Goal: Task Accomplishment & Management: Complete application form

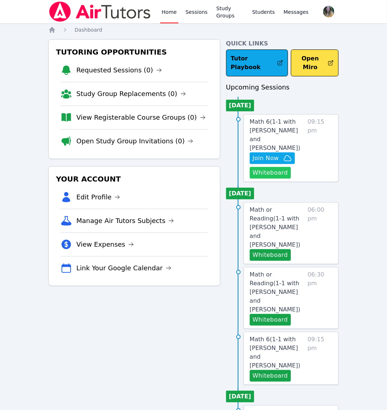
click at [274, 167] on button "Whiteboard" at bounding box center [269, 173] width 41 height 12
click at [273, 154] on span "Join Now" at bounding box center [265, 158] width 26 height 9
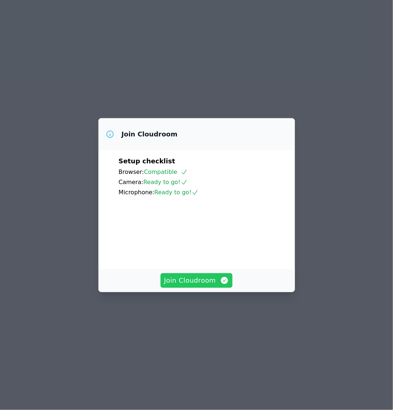
click at [209, 285] on span "Join Cloudroom" at bounding box center [196, 280] width 65 height 10
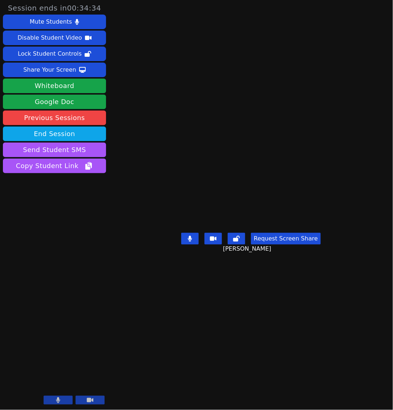
click at [42, 293] on aside "Session ends in 00:34:34 Mute Students Disable Student Video Lock Student Contr…" at bounding box center [54, 205] width 109 height 410
click at [53, 285] on aside "Session ends in 00:32:57 Mute Students Disable Student Video Lock Student Contr…" at bounding box center [54, 205] width 109 height 410
click at [65, 295] on aside "Session ends in 00:31:10 Mute Students Disable Student Video Lock Student Contr…" at bounding box center [54, 205] width 109 height 410
click at [74, 233] on aside "Session ends in 00:27:57 Mute Students Disable Student Video Lock Student Contr…" at bounding box center [54, 205] width 109 height 410
click at [44, 287] on aside "Session ends in 00:27:23 Mute Students Disable Student Video Lock Student Contr…" at bounding box center [54, 205] width 109 height 410
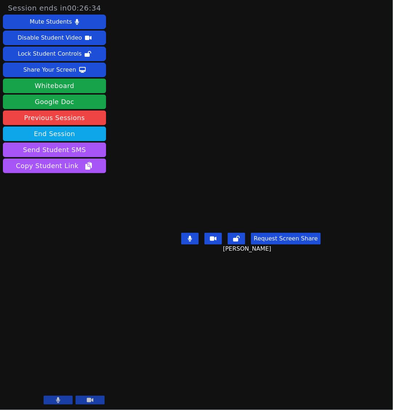
click at [54, 307] on aside "Session ends in 00:26:34 Mute Students Disable Student Video Lock Student Contr…" at bounding box center [54, 205] width 109 height 410
click at [31, 311] on aside "Session ends in 00:26:10 Mute Students Disable Student Video Lock Student Contr…" at bounding box center [54, 205] width 109 height 410
click at [45, 281] on aside "Session ends in 00:24:30 Mute Students Disable Student Video Lock Student Contr…" at bounding box center [54, 205] width 109 height 410
click at [325, 342] on main "Jacob Carballo Request Screen Share Jacob Carballo" at bounding box center [251, 205] width 188 height 410
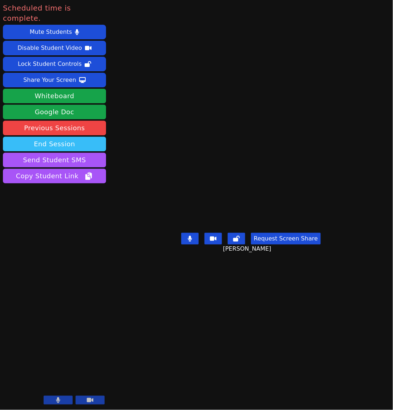
click at [80, 137] on button "End Session" at bounding box center [54, 144] width 103 height 15
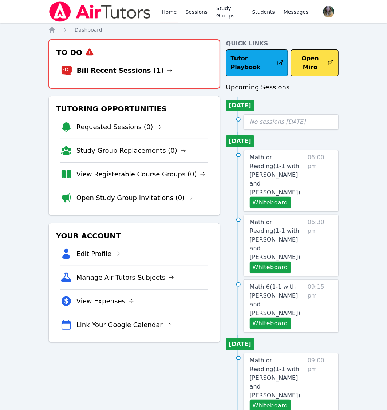
click at [123, 71] on link "Bill Recent Sessions (1)" at bounding box center [125, 70] width 96 height 10
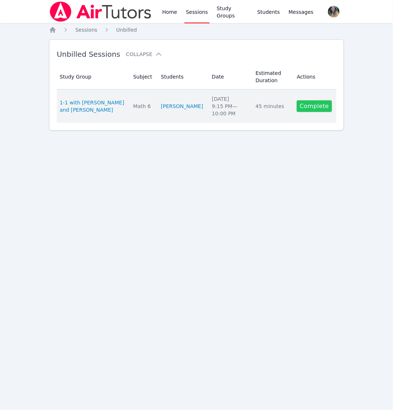
click at [322, 107] on link "Complete" at bounding box center [314, 106] width 35 height 12
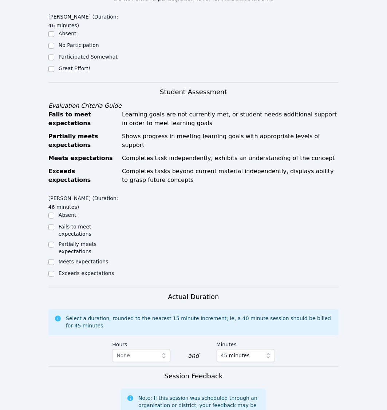
scroll to position [265, 0]
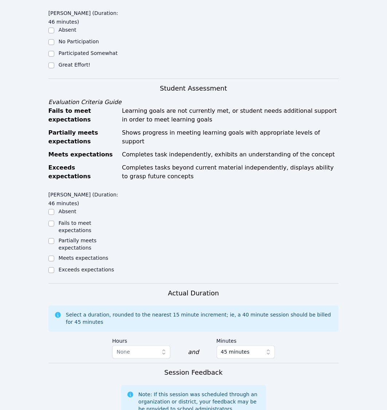
click at [73, 62] on label "Great Effort!" at bounding box center [75, 65] width 32 height 6
click at [54, 63] on input "Great Effort!" at bounding box center [51, 66] width 6 height 6
checkbox input "true"
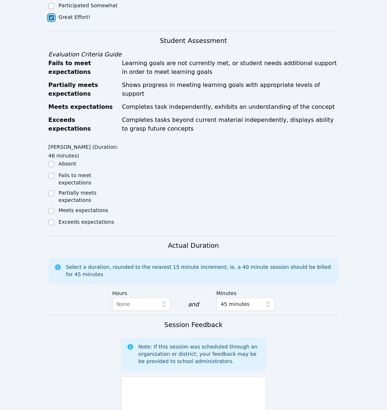
scroll to position [314, 0]
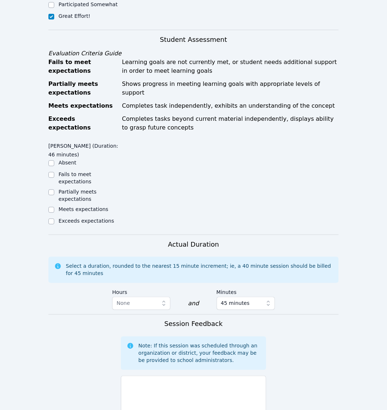
click at [65, 206] on label "Meets expectations" at bounding box center [84, 209] width 50 height 6
click at [54, 207] on input "Meets expectations" at bounding box center [51, 210] width 6 height 6
checkbox input "true"
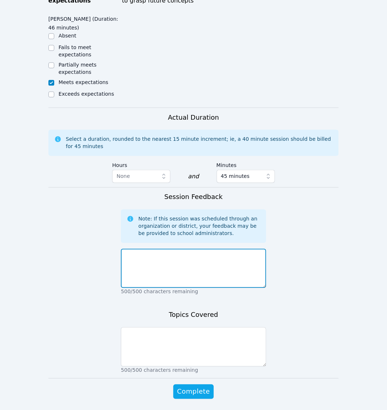
click at [205, 252] on textarea at bounding box center [193, 268] width 145 height 39
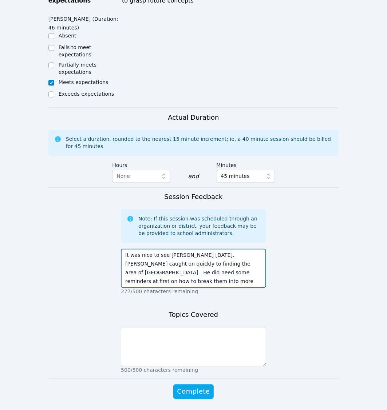
click at [244, 257] on textarea "It was nice to see [PERSON_NAME] [DATE]. [PERSON_NAME] caught on quickly to fin…" at bounding box center [193, 268] width 145 height 39
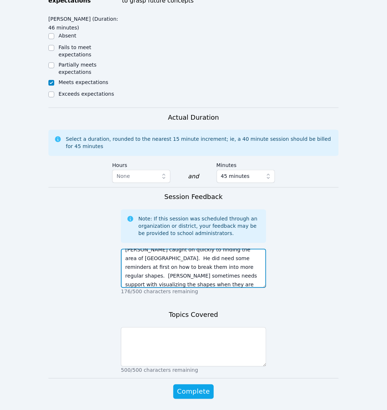
scroll to position [23, 0]
type textarea "It was nice to see [PERSON_NAME] [DATE]. [PERSON_NAME] caught on quickly to fin…"
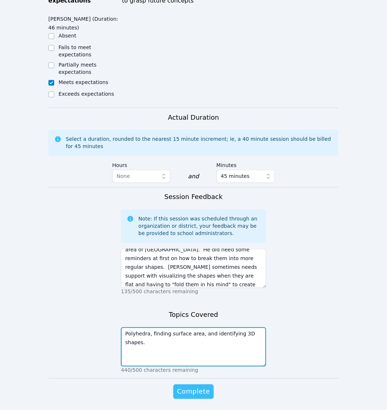
type textarea "Polyhedra, finding surface area, and identifying 3D shapes."
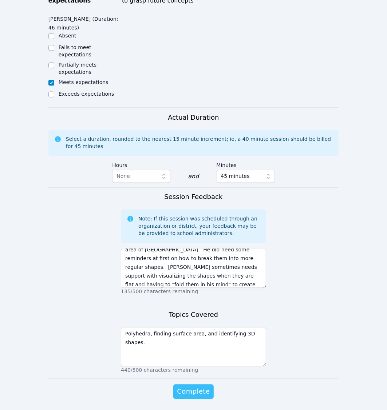
click at [206, 387] on span "Complete" at bounding box center [193, 392] width 33 height 10
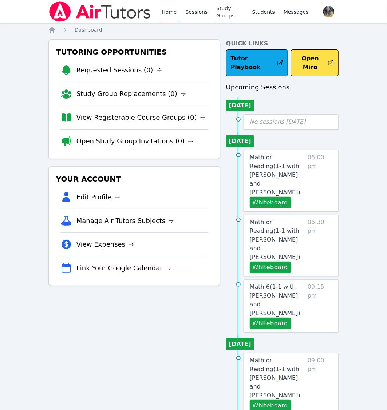
click at [230, 13] on link "Study Groups" at bounding box center [230, 11] width 30 height 23
